Goal: Use online tool/utility: Utilize a website feature to perform a specific function

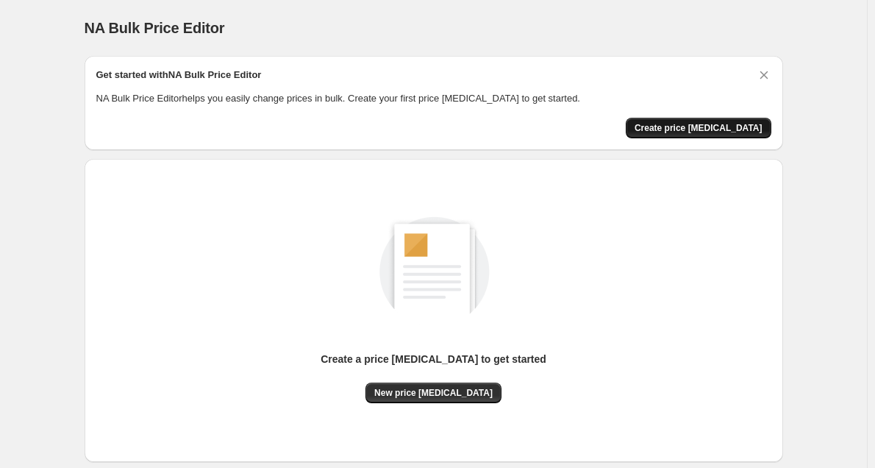
click at [726, 121] on button "Create price change job" at bounding box center [699, 128] width 146 height 21
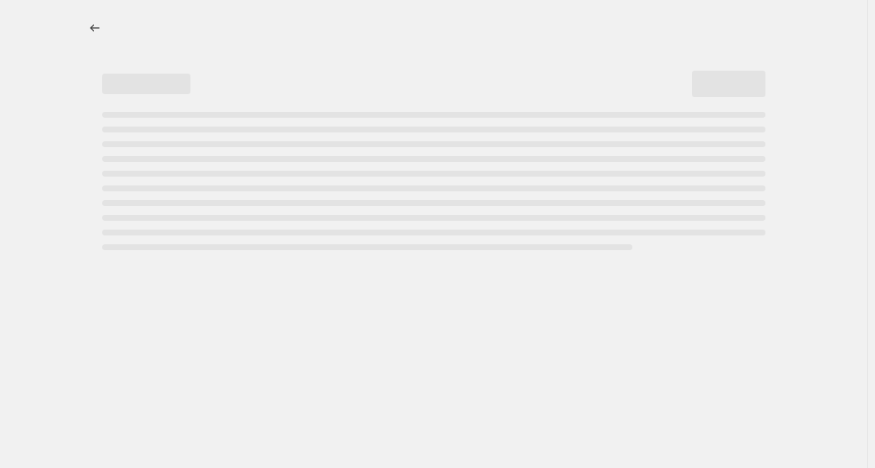
select select "percentage"
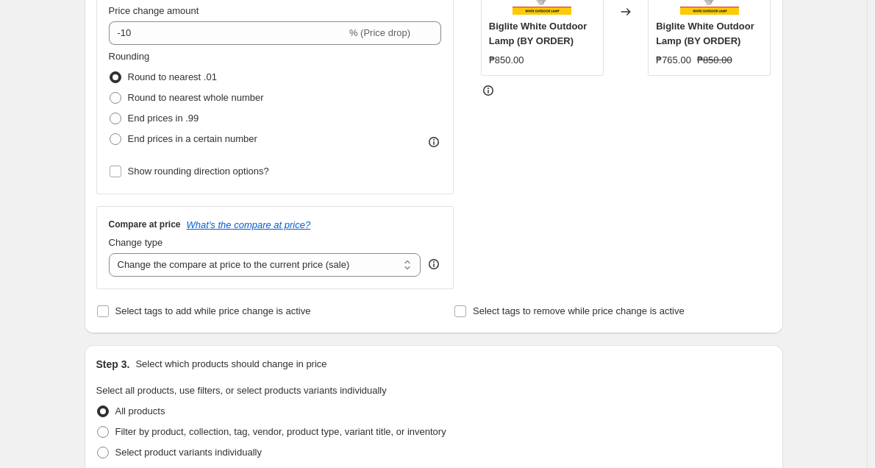
scroll to position [344, 0]
